Goal: Find specific page/section: Find specific page/section

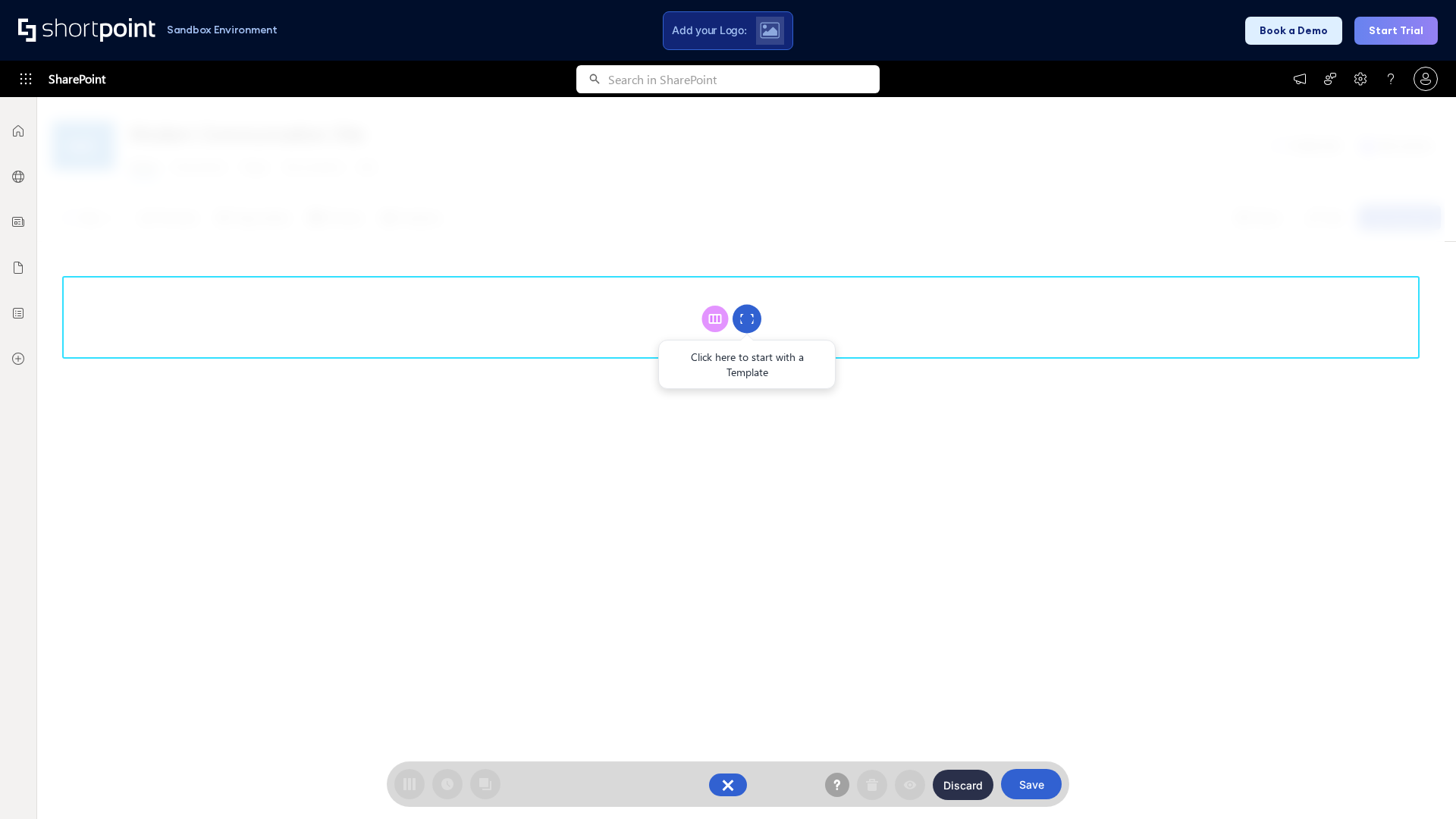
click at [747, 318] on circle at bounding box center [746, 319] width 29 height 29
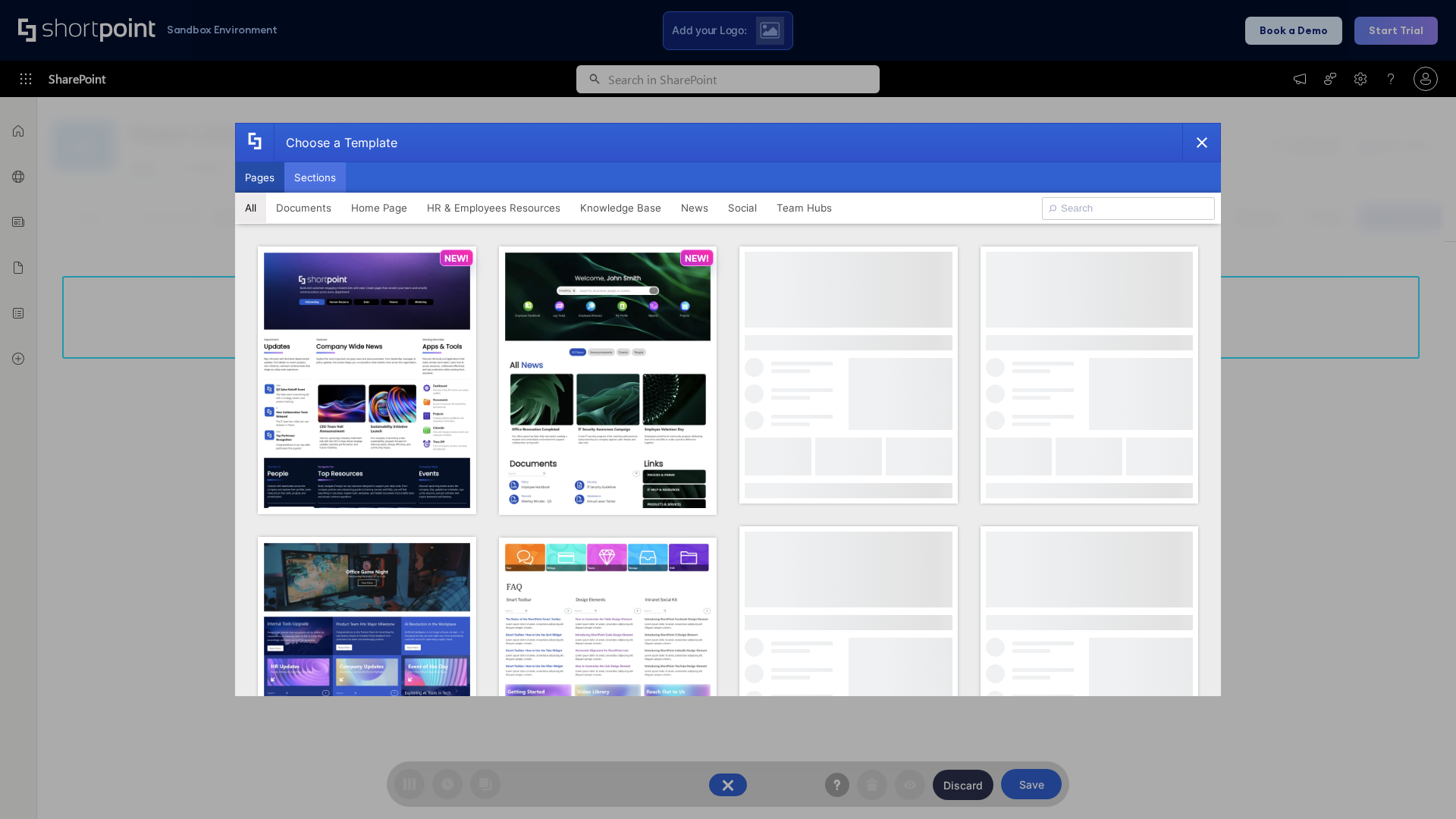
click at [315, 177] on button "Sections" at bounding box center [315, 177] width 62 height 31
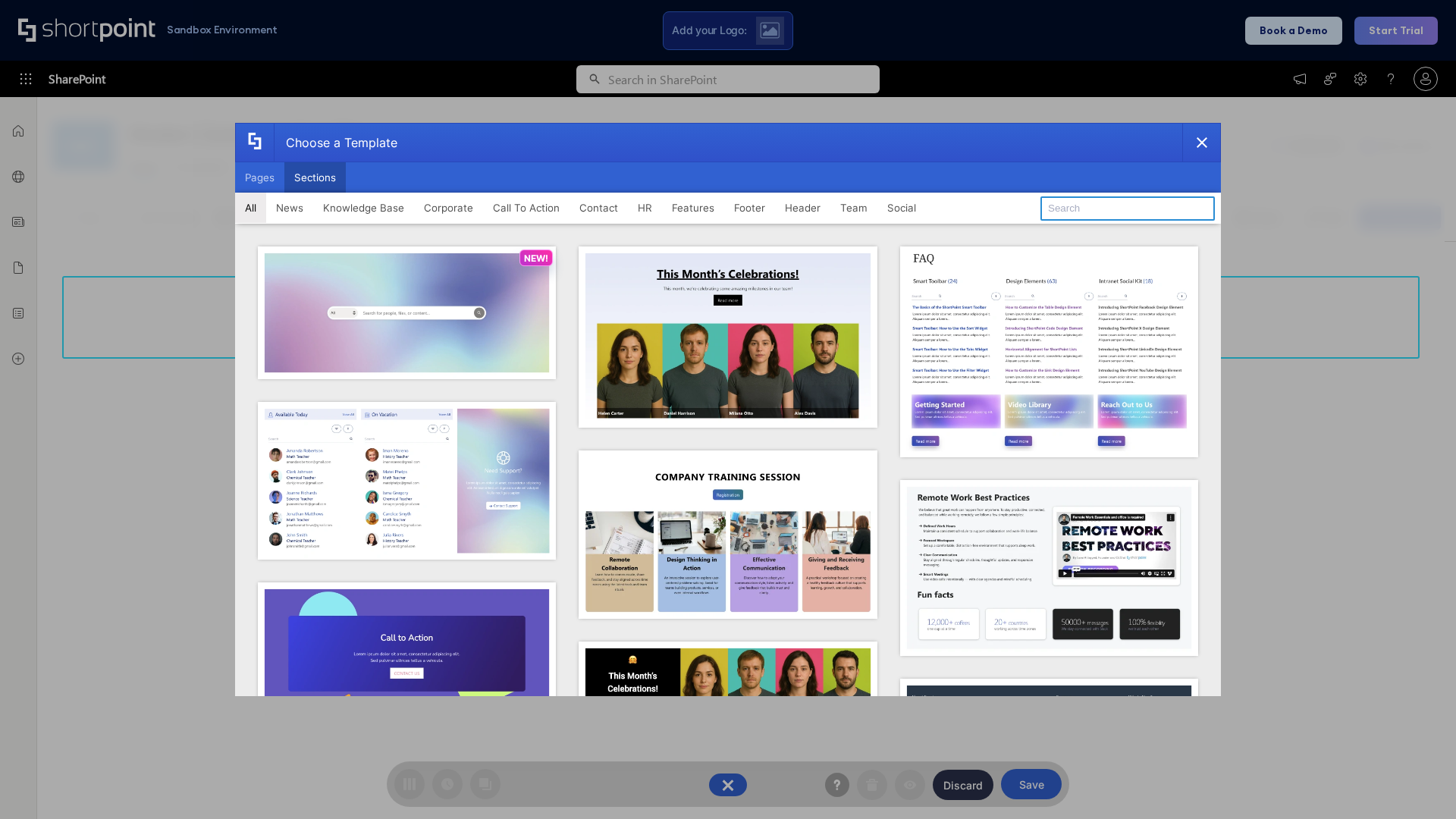
type input "Footer 6"
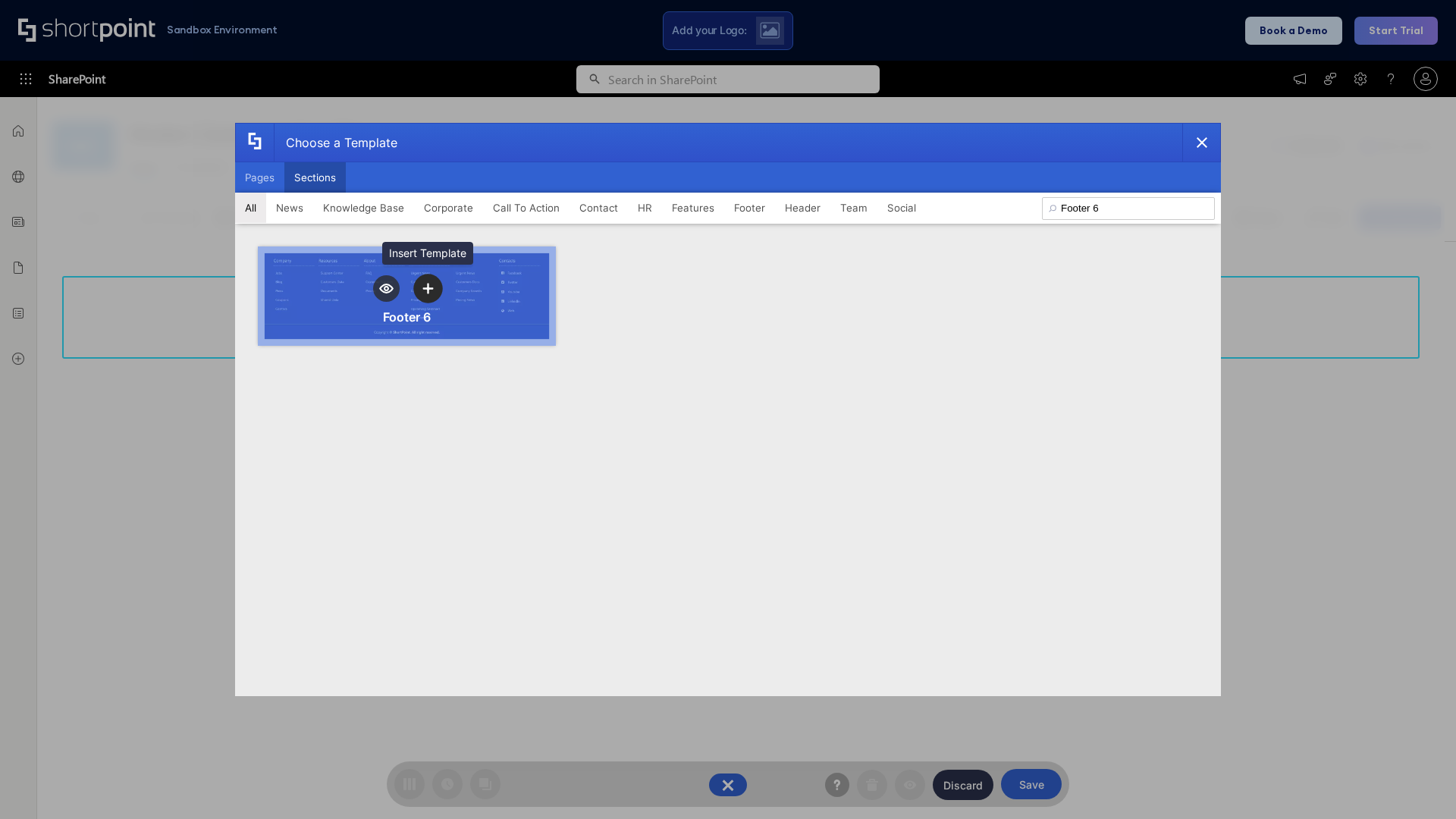
click at [428, 289] on icon "template selector" at bounding box center [427, 288] width 11 height 11
